Goal: Task Accomplishment & Management: Use online tool/utility

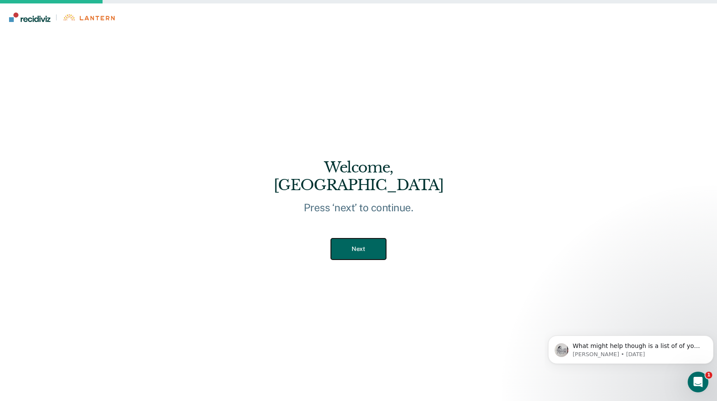
click at [369, 240] on button "Next" at bounding box center [358, 248] width 55 height 21
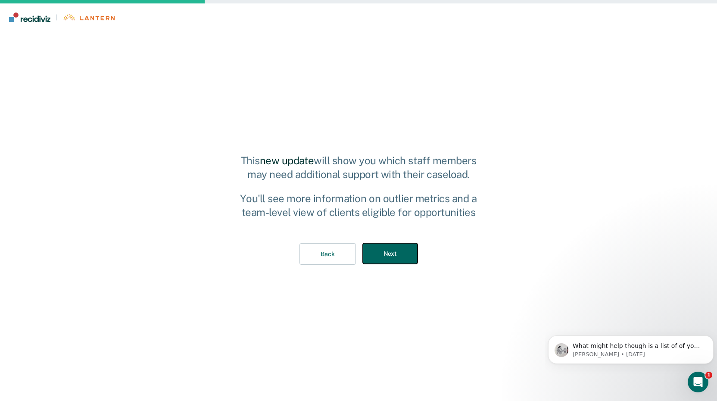
click at [374, 252] on button "Next" at bounding box center [390, 253] width 55 height 21
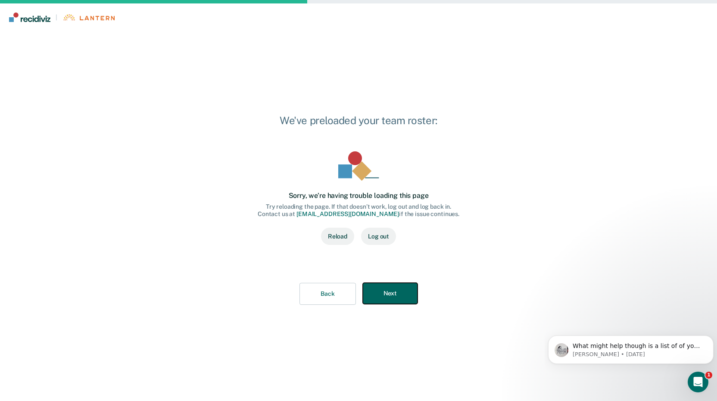
click at [392, 293] on button "Next" at bounding box center [390, 293] width 55 height 21
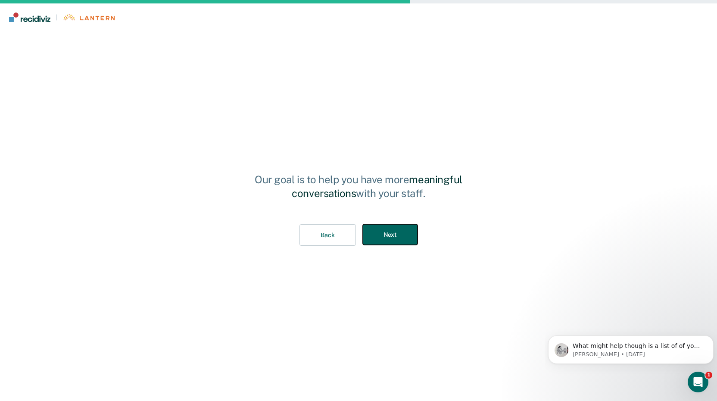
click at [392, 240] on button "Next" at bounding box center [390, 234] width 55 height 21
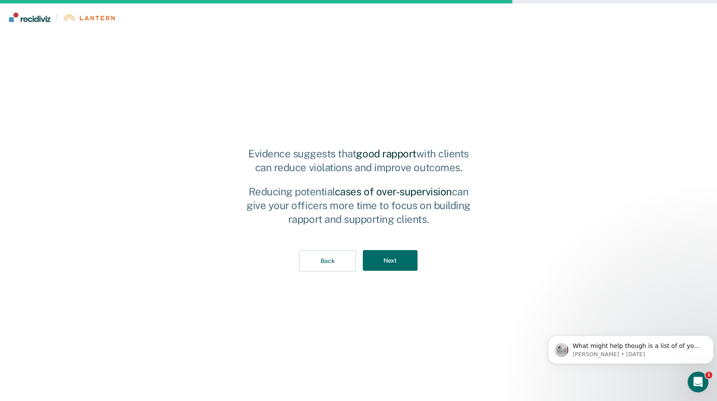
click at [392, 243] on div "Back Next" at bounding box center [358, 261] width 239 height 50
click at [392, 264] on button "Next" at bounding box center [390, 260] width 55 height 21
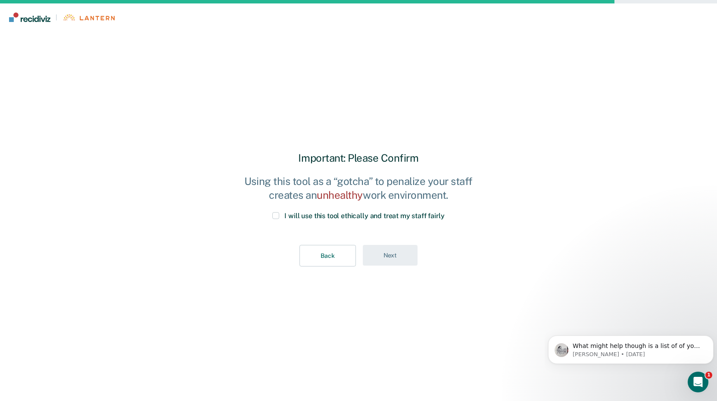
drag, startPoint x: 274, startPoint y: 212, endPoint x: 289, endPoint y: 219, distance: 16.0
click at [274, 213] on span at bounding box center [275, 215] width 7 height 7
click at [445, 212] on input "I will use this tool ethically and treat my staff fairly" at bounding box center [445, 212] width 0 height 0
click at [379, 254] on button "Next" at bounding box center [390, 255] width 55 height 21
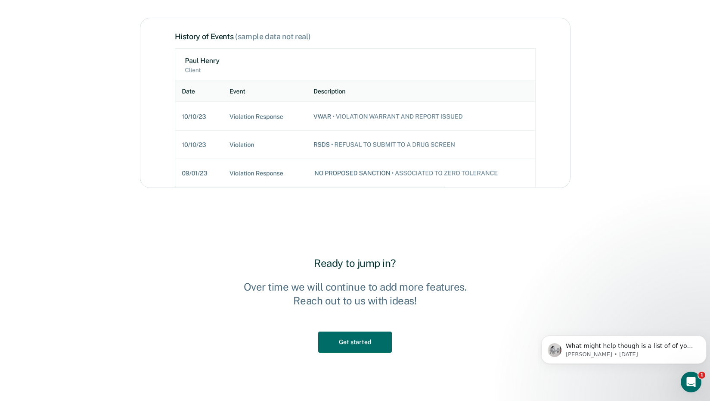
scroll to position [727, 0]
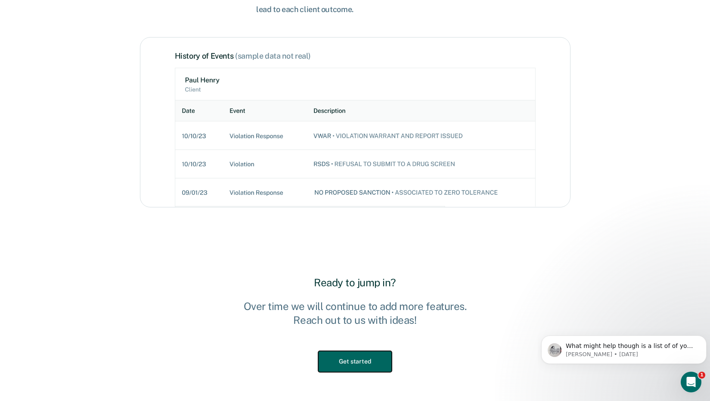
click at [367, 362] on button "Get started" at bounding box center [354, 361] width 73 height 21
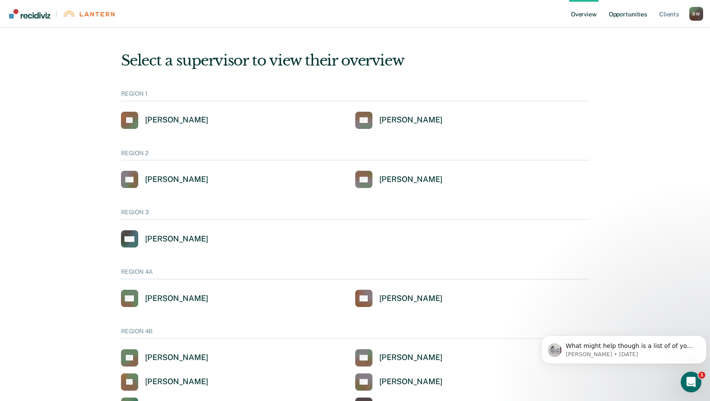
click at [620, 17] on link "Opportunities" at bounding box center [628, 14] width 42 height 28
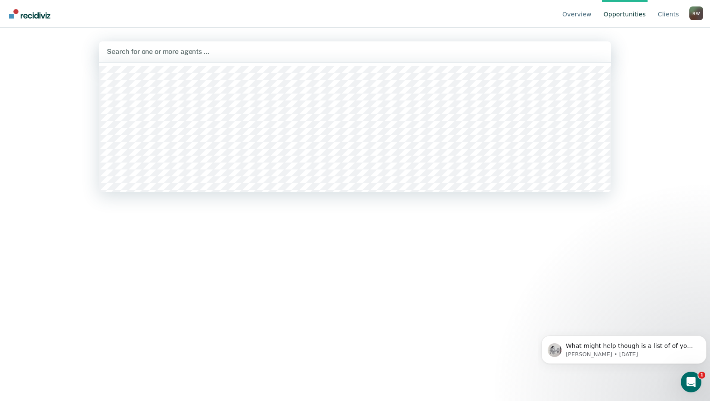
drag, startPoint x: 174, startPoint y: 56, endPoint x: 172, endPoint y: 50, distance: 6.3
click at [173, 55] on div at bounding box center [355, 52] width 497 height 10
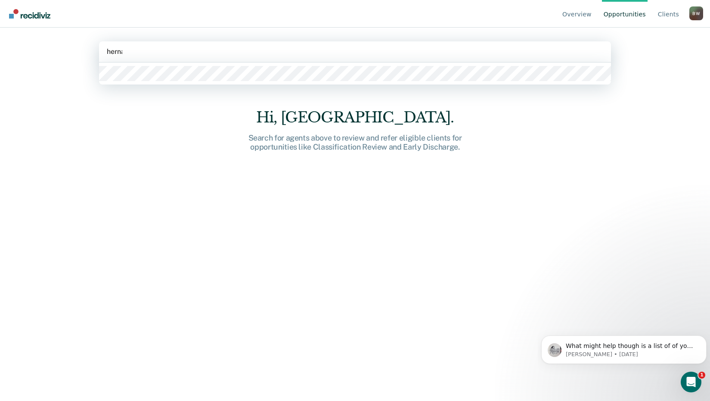
type input "[PERSON_NAME]"
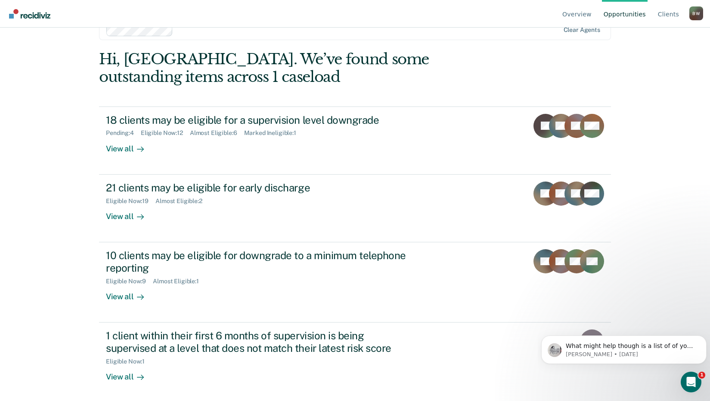
scroll to position [24, 0]
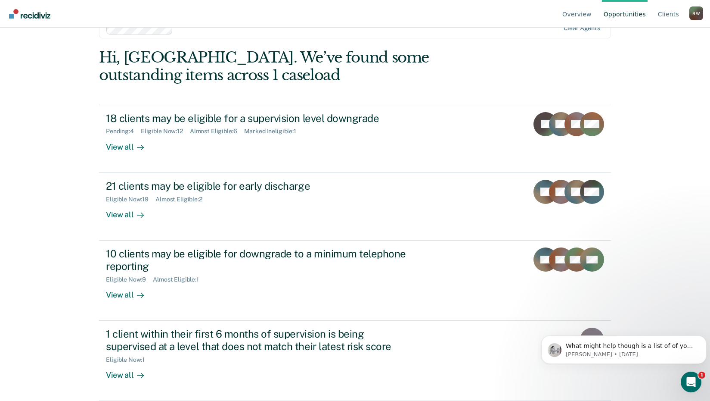
drag, startPoint x: 691, startPoint y: 105, endPoint x: 686, endPoint y: 84, distance: 21.2
click at [691, 104] on div "Overview Opportunities Client s [GEOGRAPHIC_DATA] [US_STATE][PERSON_NAME] Profi…" at bounding box center [355, 176] width 710 height 401
